Goal: Task Accomplishment & Management: Use online tool/utility

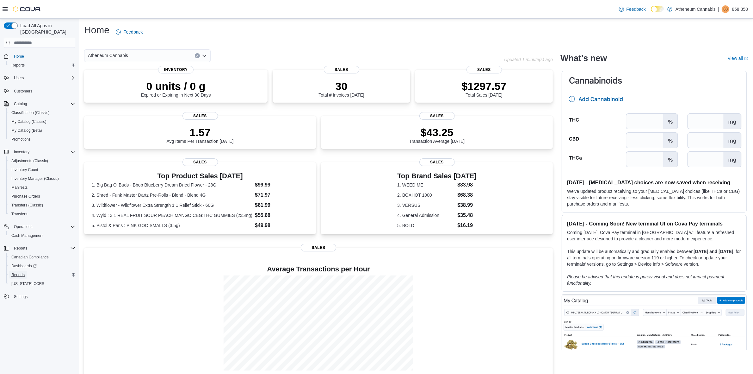
click at [20, 272] on span "Reports" at bounding box center [17, 274] width 13 height 5
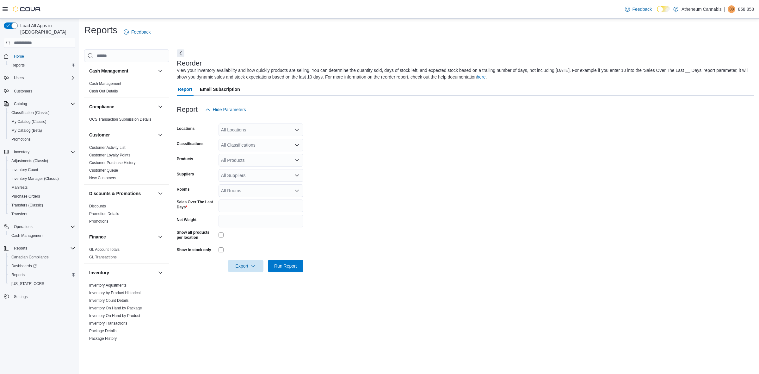
click at [296, 128] on icon "Open list of options" at bounding box center [297, 129] width 5 height 5
click at [267, 148] on span "2431 West 41st Avenue" at bounding box center [254, 150] width 44 height 6
click at [386, 153] on form "Locations 2431 West 41st Avenue Combo box. Selected. 2431 West 41st Avenue. Pre…" at bounding box center [466, 194] width 578 height 156
click at [248, 266] on span "Export" at bounding box center [246, 265] width 28 height 13
click at [245, 280] on span "Export to Excel" at bounding box center [247, 278] width 28 height 5
